Goal: Navigation & Orientation: Find specific page/section

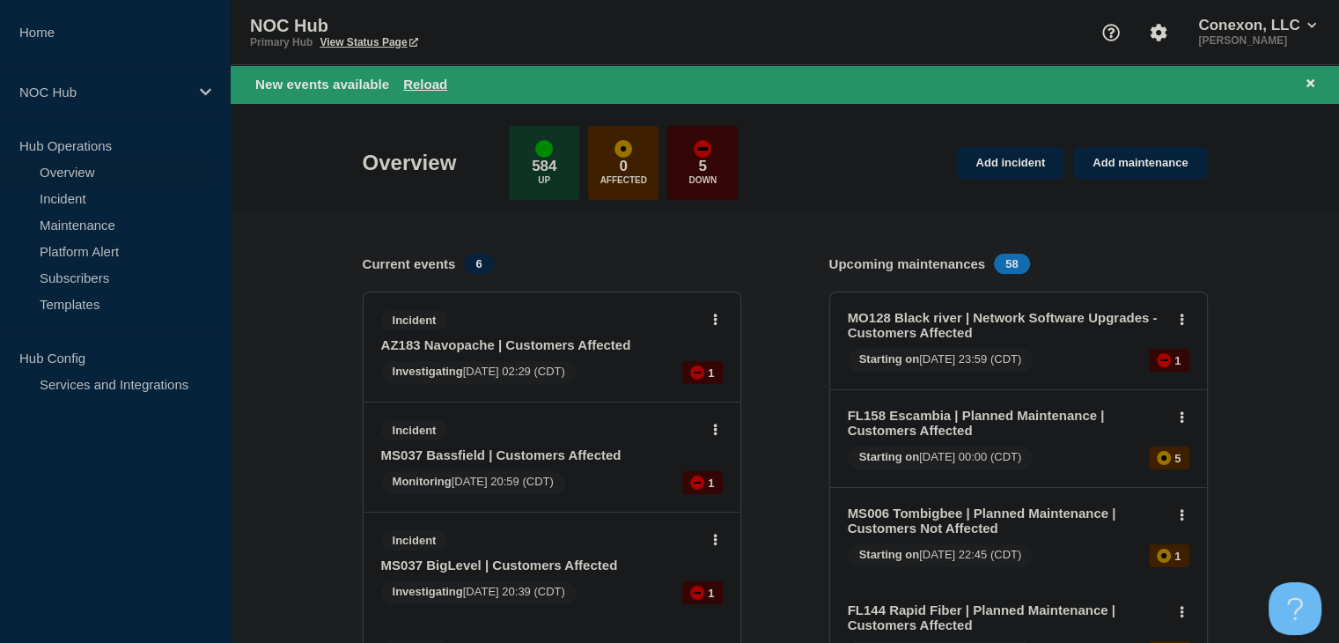
click at [417, 92] on div "New events available Reload" at bounding box center [788, 84] width 1066 height 20
click at [417, 86] on button "Reload" at bounding box center [425, 84] width 44 height 15
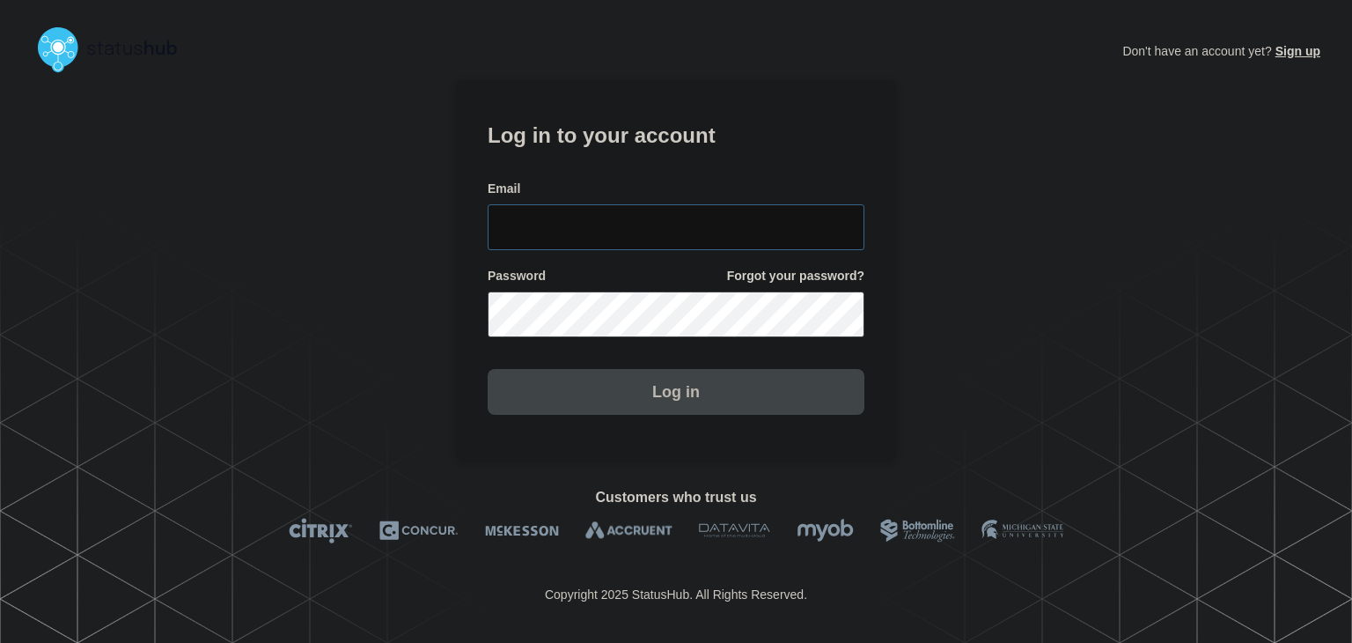
type input "amanda.mckeehan@conexon.us"
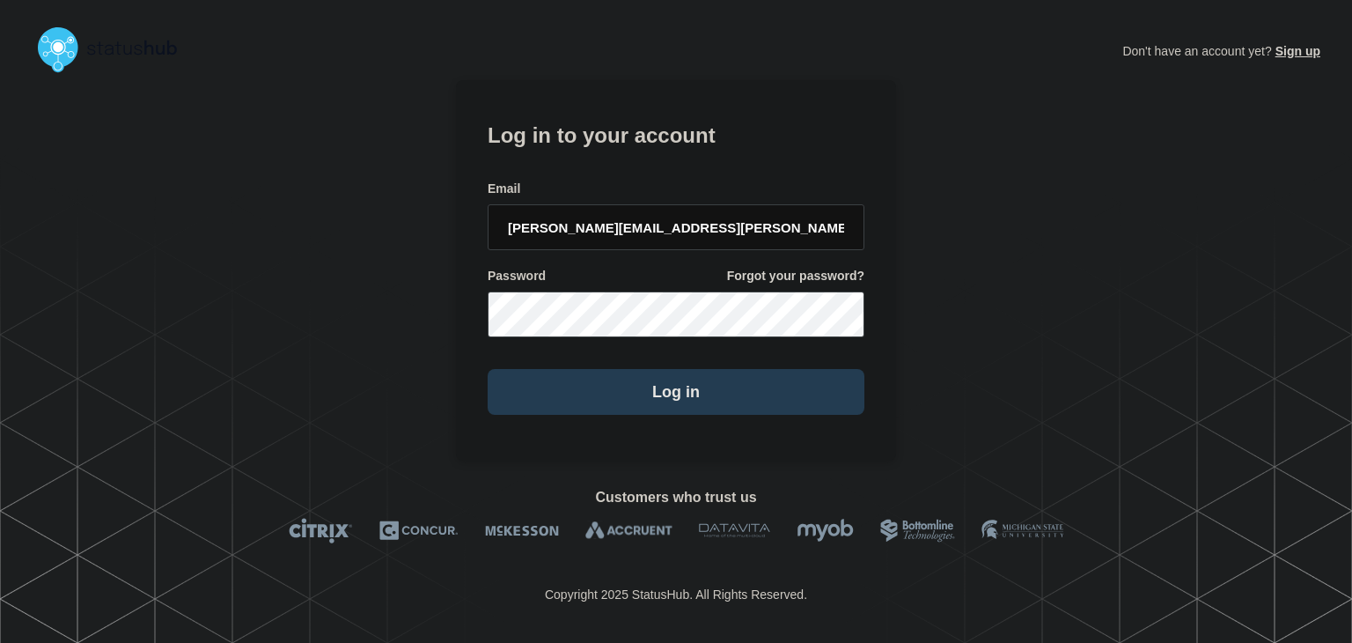
click at [616, 394] on button "Log in" at bounding box center [676, 392] width 377 height 46
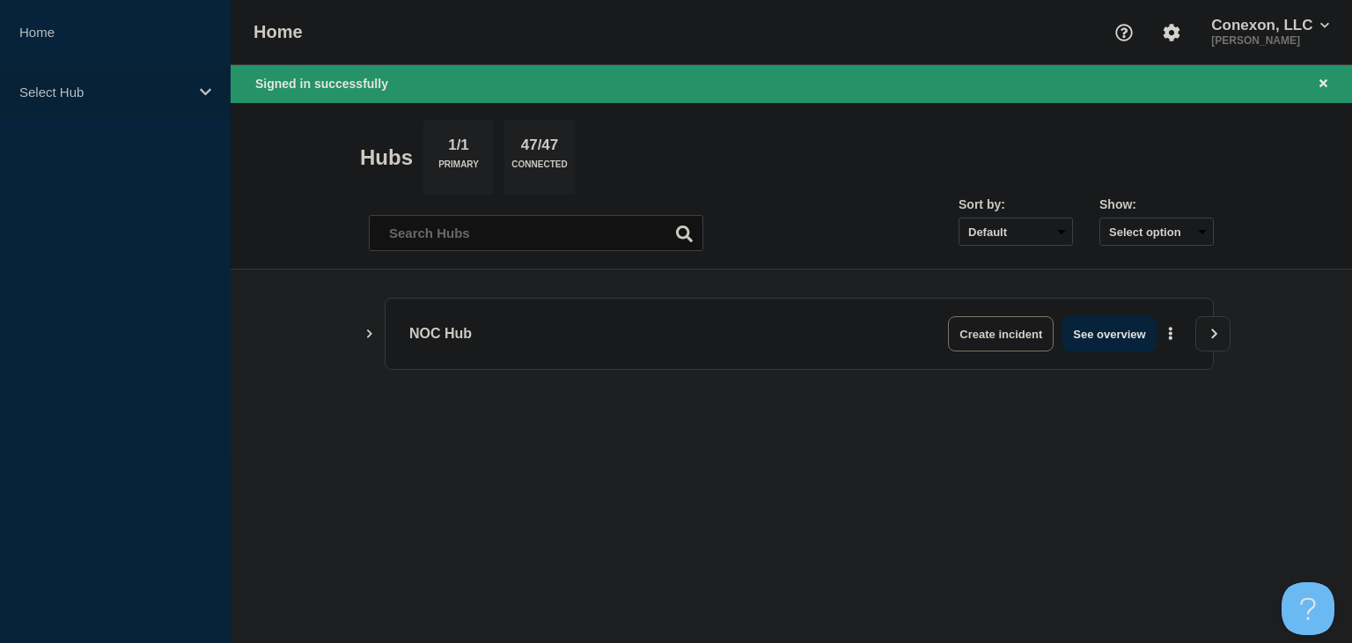
click at [115, 85] on p "Select Hub" at bounding box center [103, 92] width 169 height 15
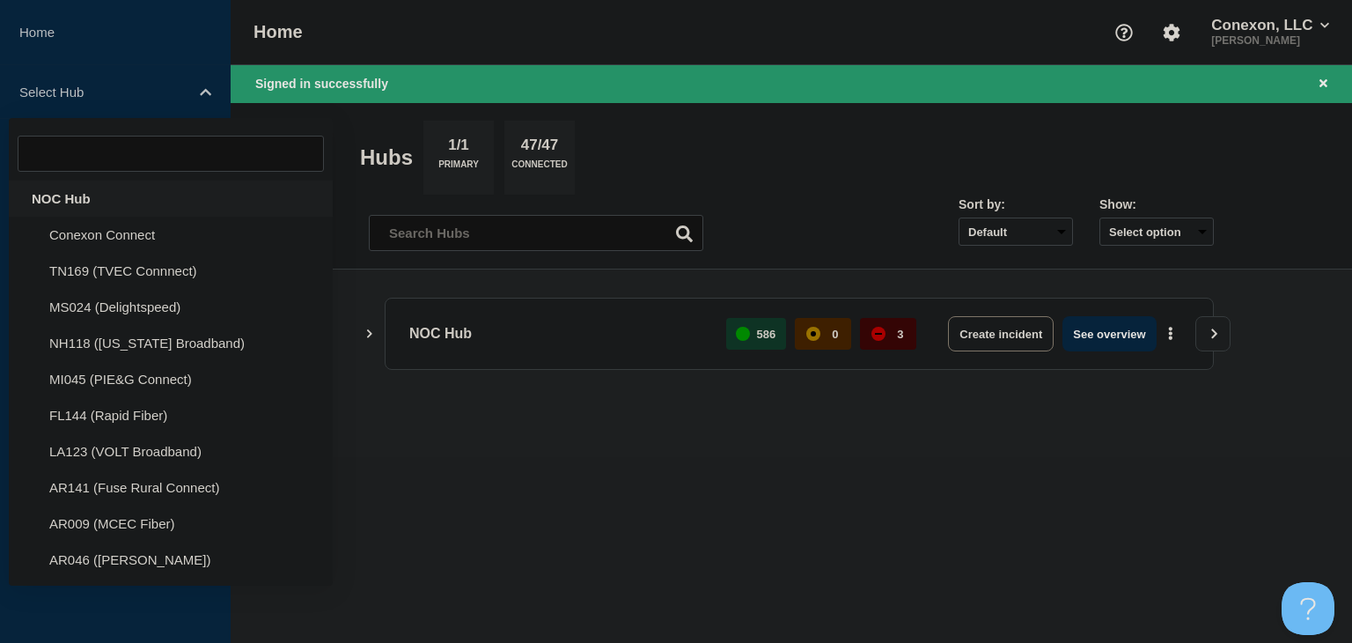
click at [97, 203] on div "NOC Hub" at bounding box center [171, 198] width 324 height 36
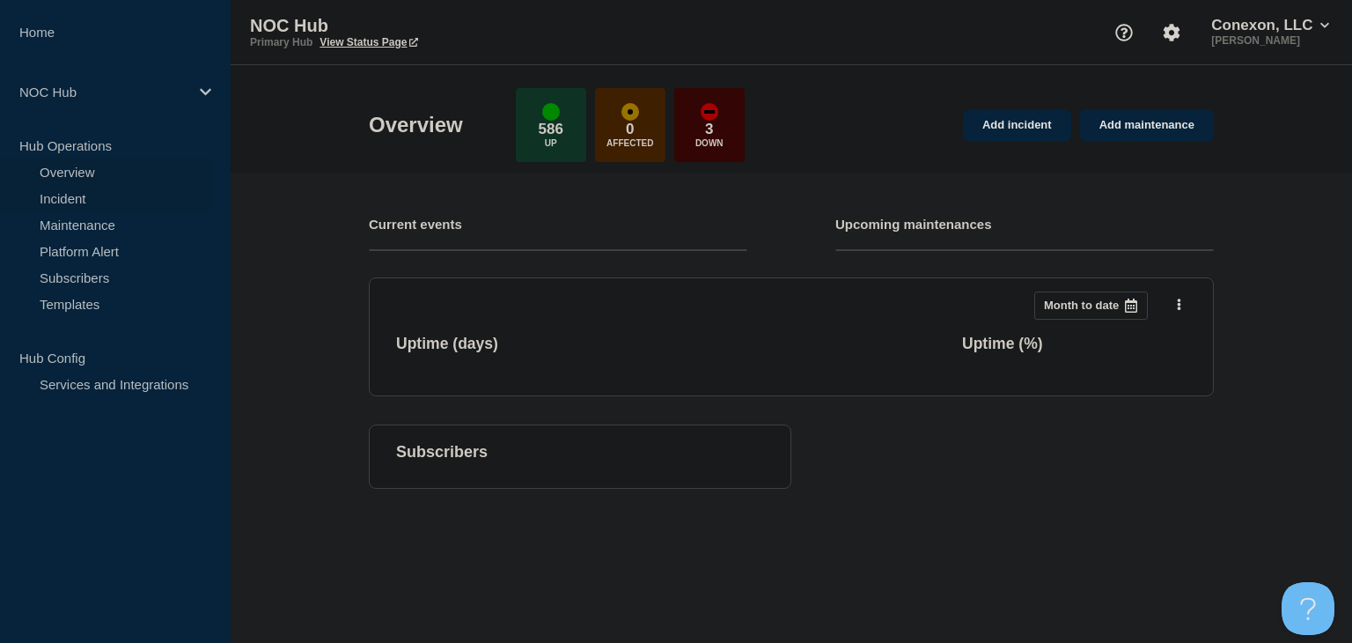
click at [95, 202] on link "Incident" at bounding box center [106, 198] width 213 height 26
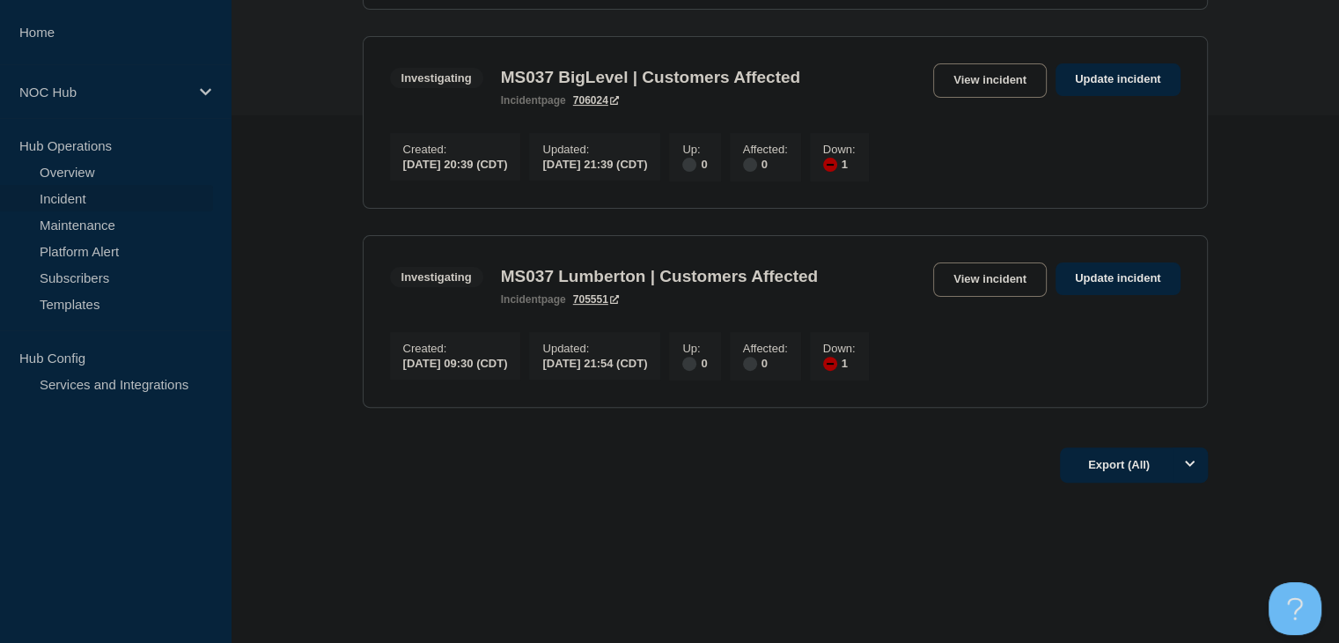
scroll to position [264, 0]
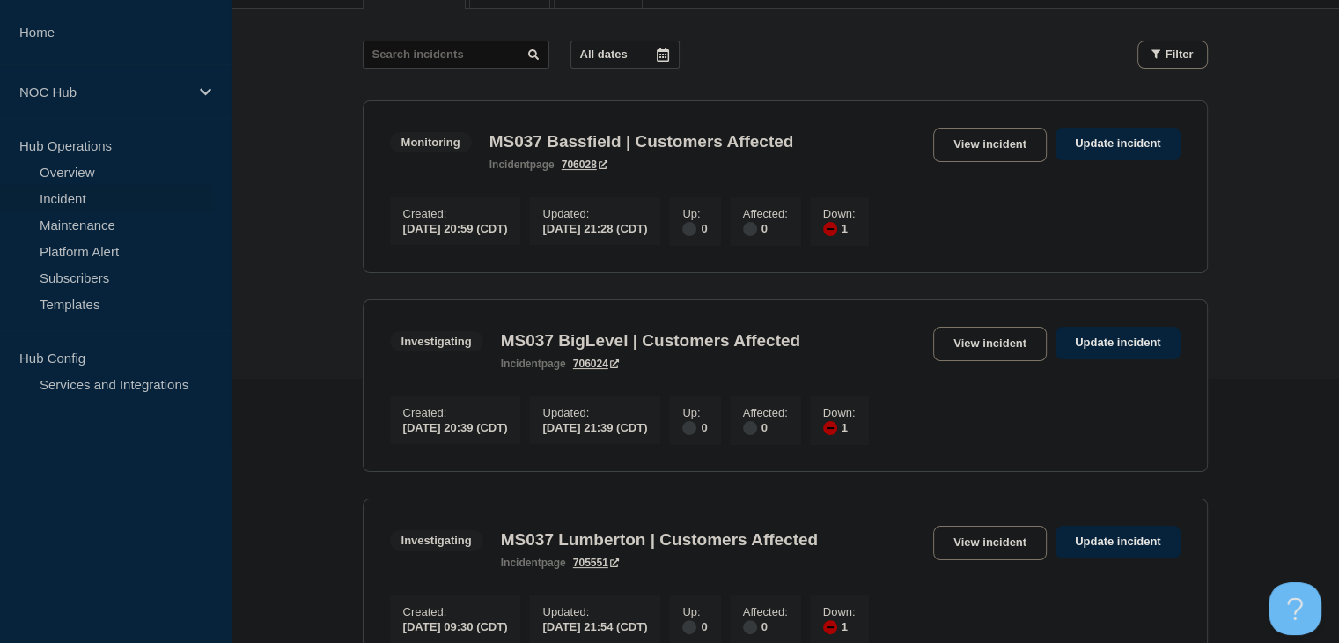
click at [62, 199] on link "Incident" at bounding box center [106, 198] width 213 height 26
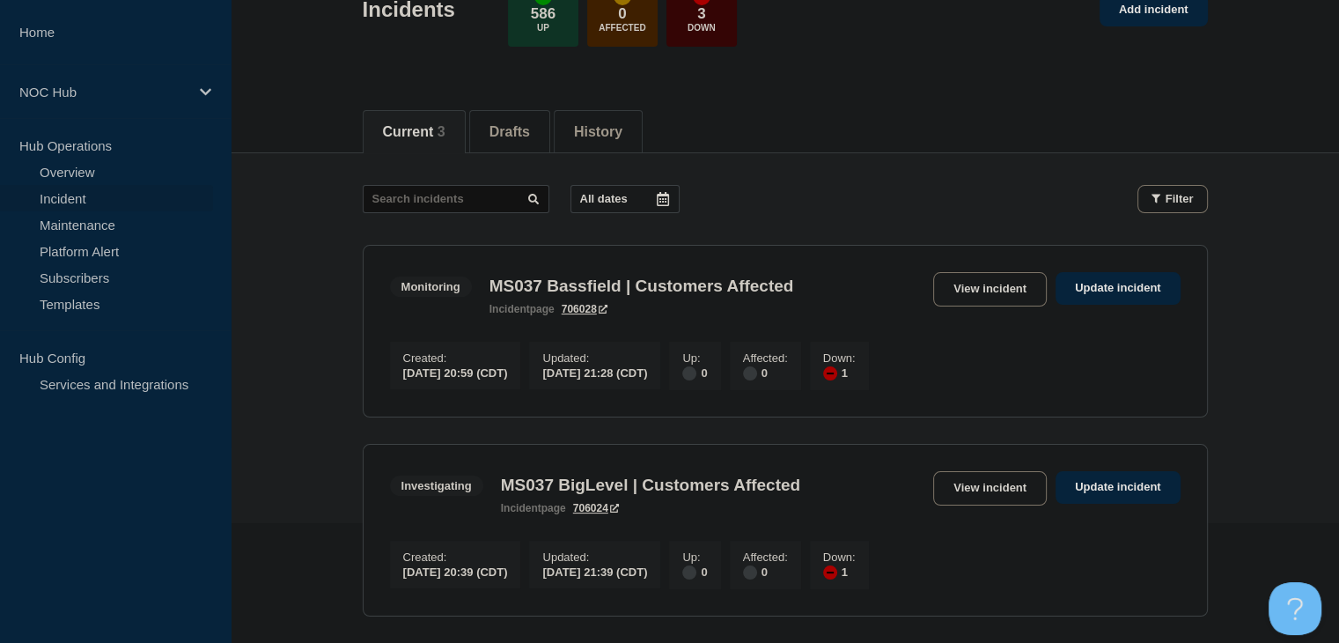
scroll to position [0, 0]
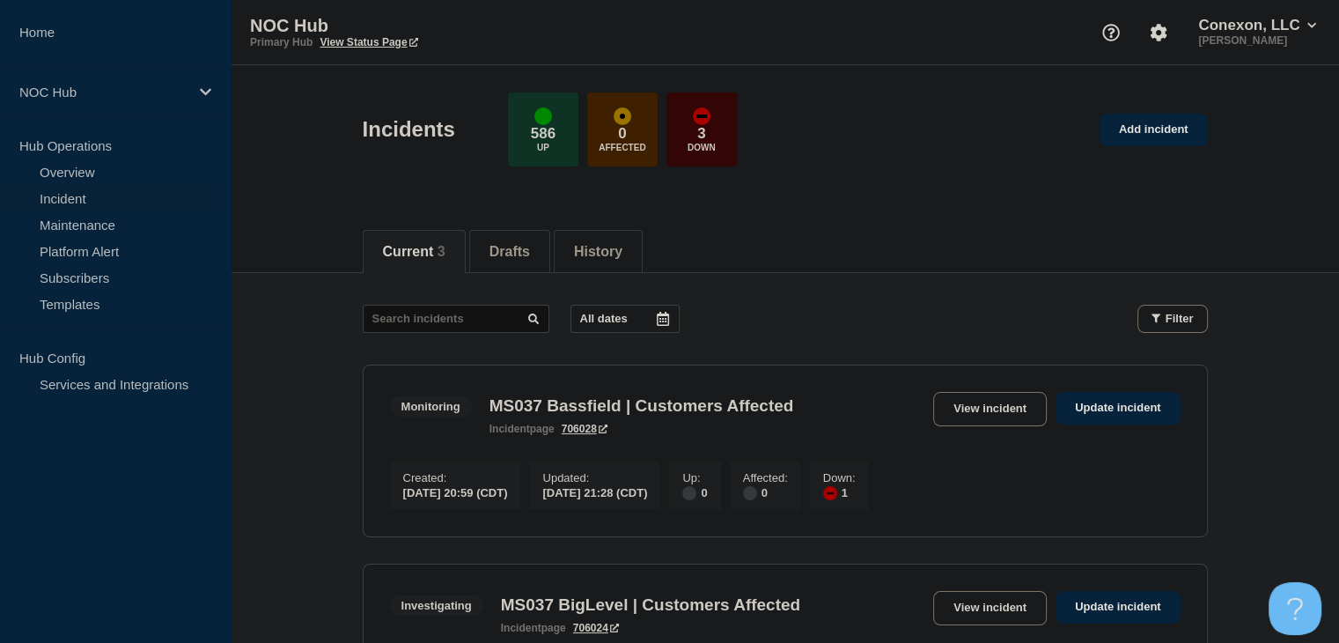
click at [932, 180] on header "Incidents 586 Up 0 Affected 3 Down Add incident" at bounding box center [785, 138] width 1108 height 147
click at [86, 202] on link "Incident" at bounding box center [106, 198] width 213 height 26
click at [85, 228] on link "Maintenance" at bounding box center [106, 224] width 213 height 26
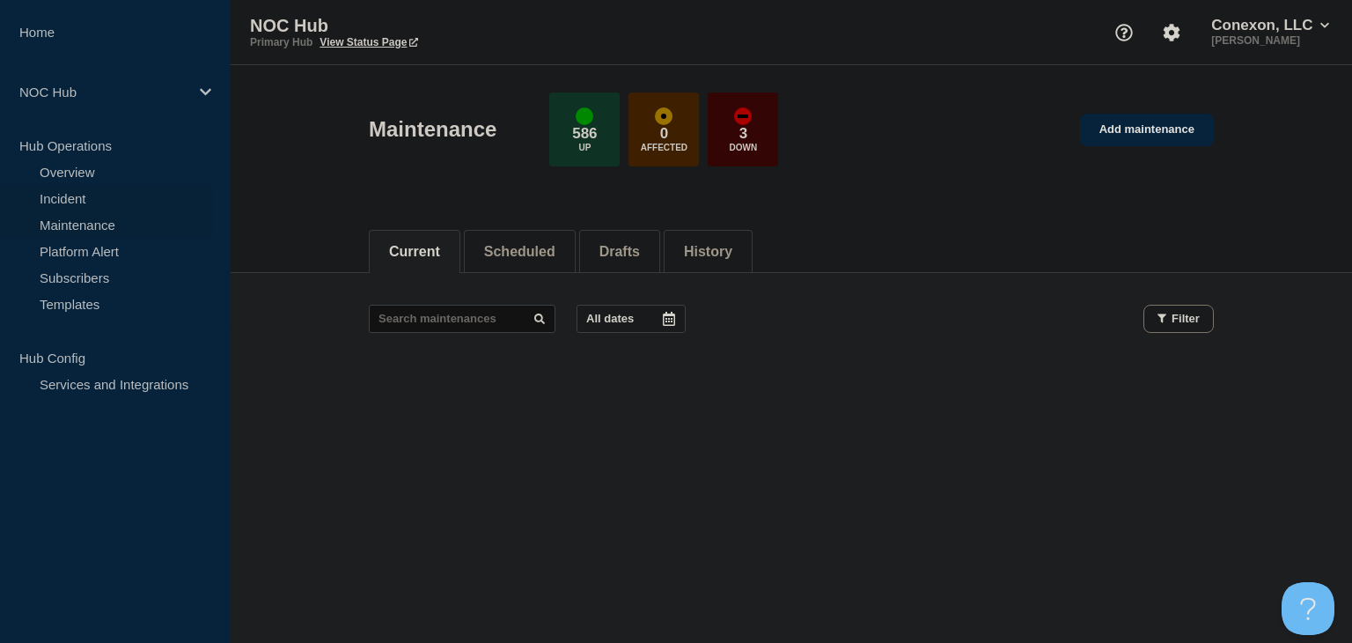
click at [80, 205] on link "Incident" at bounding box center [106, 198] width 213 height 26
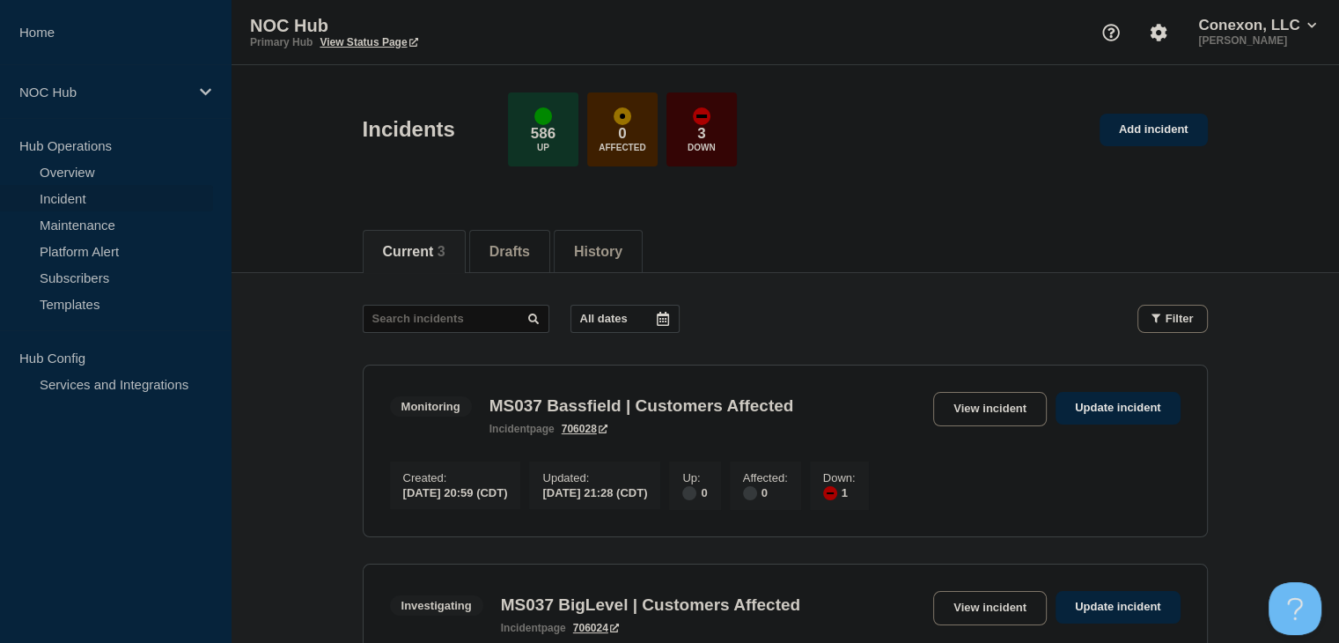
click at [820, 165] on div "Incidents 586 Up 0 Affected 3 Down Add incident" at bounding box center [784, 123] width 885 height 107
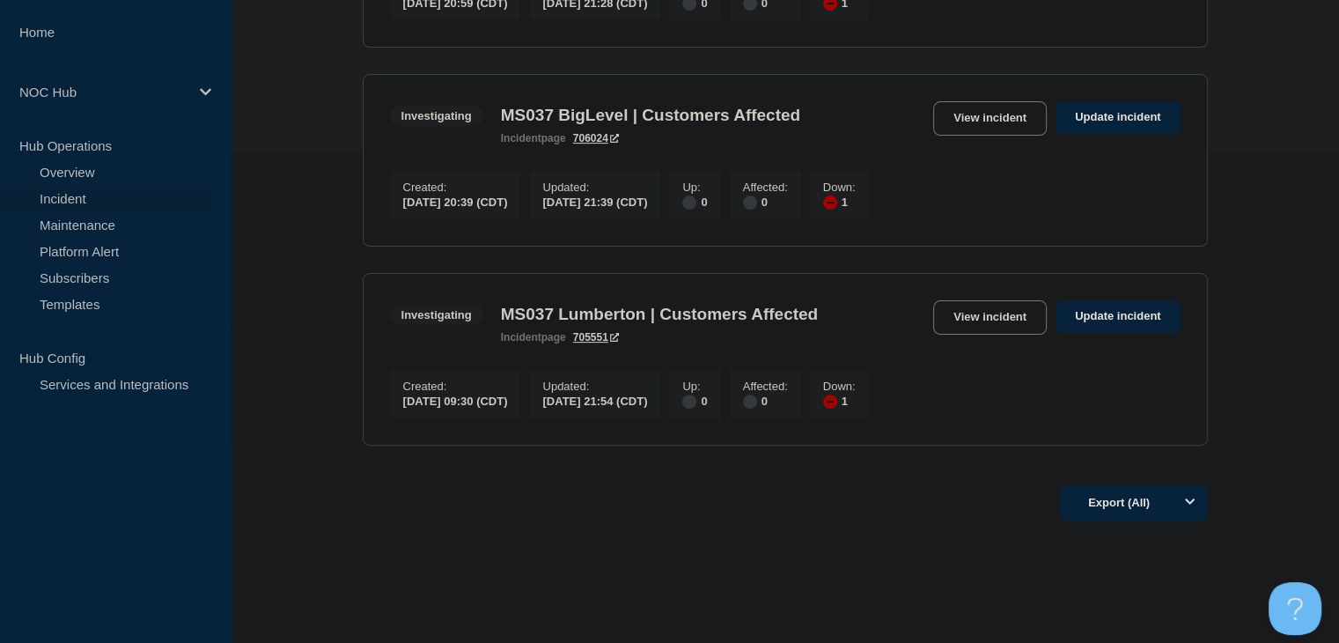
scroll to position [528, 0]
